Goal: Transaction & Acquisition: Purchase product/service

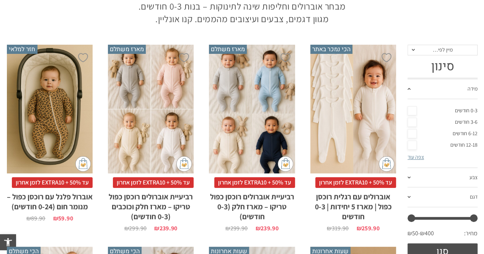
scroll to position [130, 0]
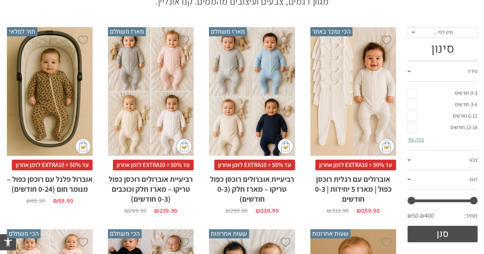
click at [79, 117] on div "x בחירת מידה 0-3m 3-6m 18-24m" at bounding box center [50, 91] width 86 height 129
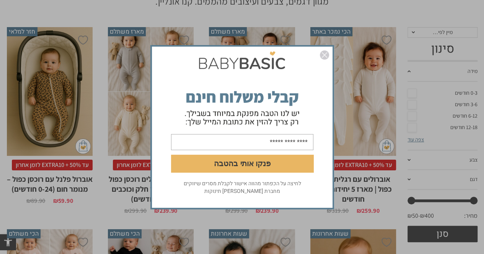
scroll to position [0, 0]
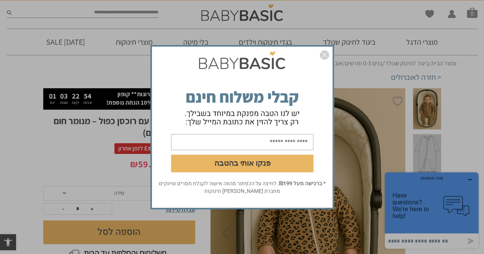
click at [318, 55] on form "פנקו אותי בהטבה" at bounding box center [242, 114] width 181 height 132
click at [322, 55] on img "סגור" at bounding box center [324, 54] width 9 height 9
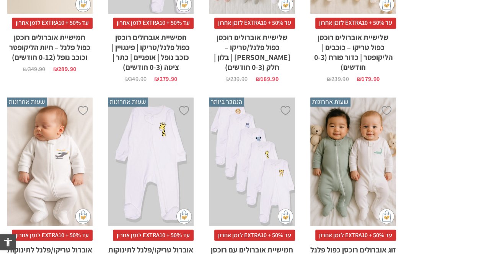
scroll to position [780, 0]
